Goal: Transaction & Acquisition: Download file/media

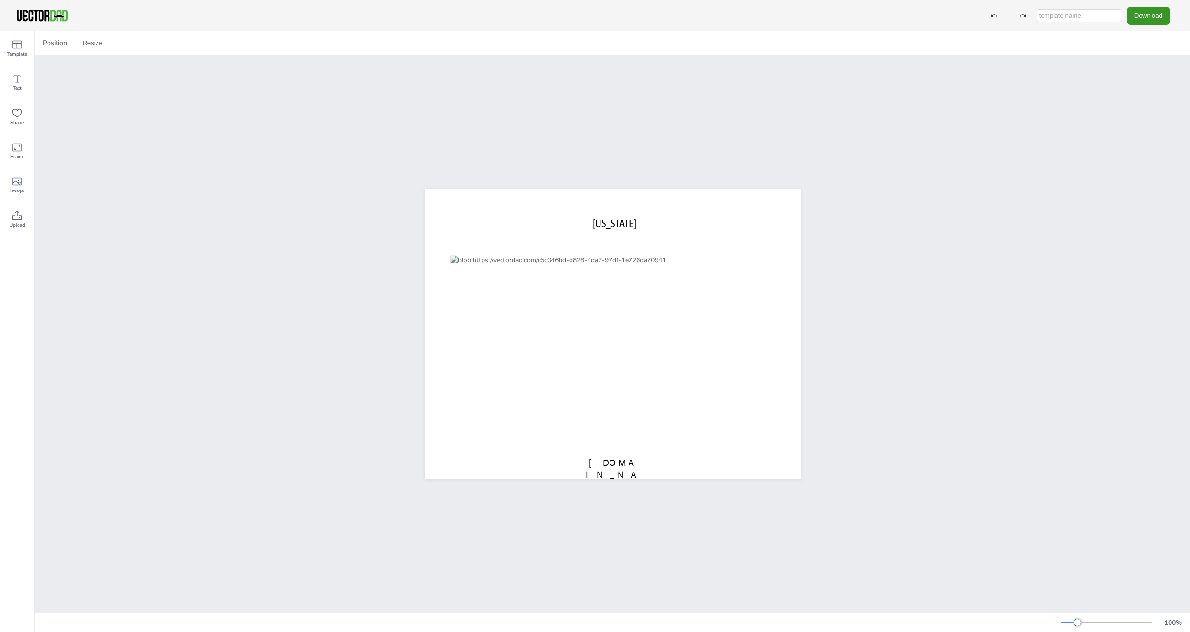
click at [1156, 10] on button "Download" at bounding box center [1148, 16] width 43 height 18
click at [1137, 98] on li "SVG" at bounding box center [1158, 96] width 78 height 19
click at [1155, 17] on button "Download" at bounding box center [1148, 16] width 43 height 18
click at [1137, 121] on li "PDF" at bounding box center [1158, 116] width 78 height 19
click at [1133, 12] on button "Download" at bounding box center [1148, 16] width 43 height 18
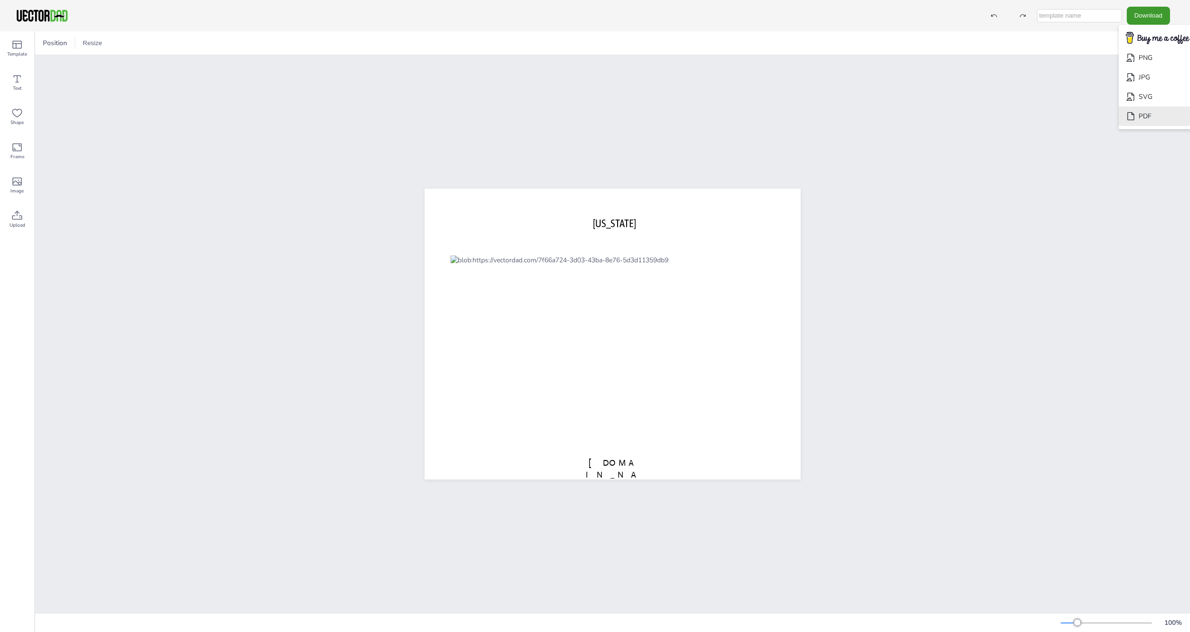
click at [1137, 113] on li "PDF" at bounding box center [1158, 116] width 78 height 19
click at [1132, 19] on button "Download" at bounding box center [1148, 16] width 43 height 18
click at [1132, 114] on li "PDF" at bounding box center [1158, 116] width 78 height 19
